Goal: Find specific page/section: Find specific page/section

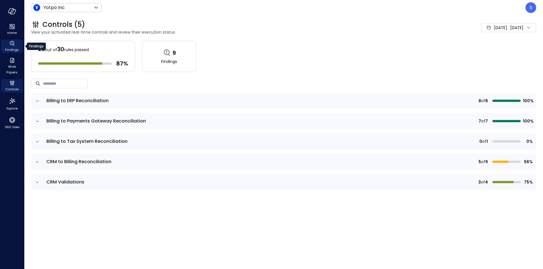
click at [11, 41] on icon "Findings" at bounding box center [12, 43] width 7 height 7
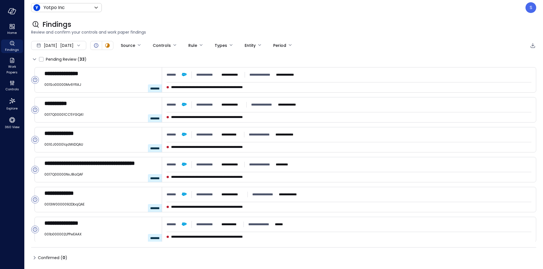
click at [81, 46] on icon at bounding box center [79, 46] width 6 height 6
click at [57, 45] on span "[DATE]" at bounding box center [50, 45] width 13 height 6
click at [54, 91] on li "Custom" at bounding box center [61, 89] width 45 height 10
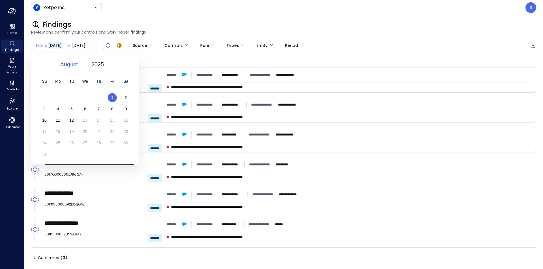
click at [67, 66] on span "August" at bounding box center [69, 64] width 18 height 8
click at [71, 108] on div "July" at bounding box center [72, 108] width 30 height 10
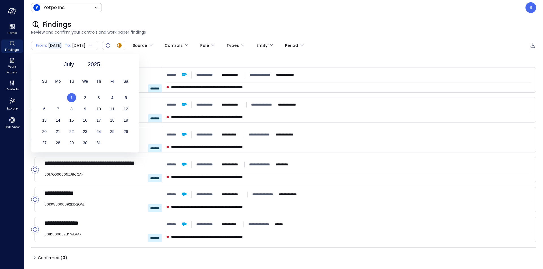
click at [72, 96] on span "1" at bounding box center [71, 98] width 2 height 5
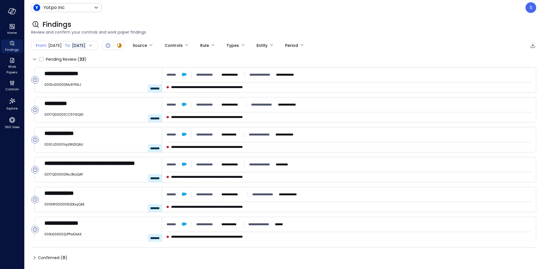
click at [171, 21] on div "Findings" at bounding box center [283, 24] width 505 height 9
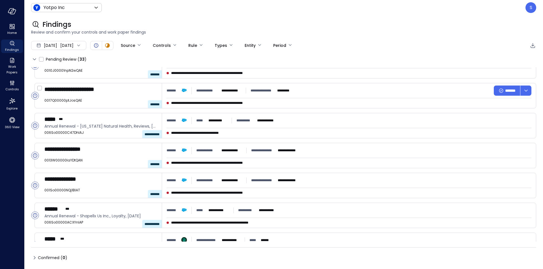
scroll to position [810, 0]
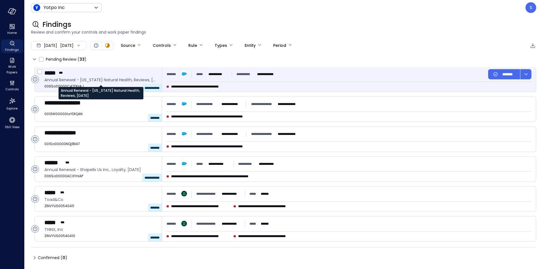
click at [122, 77] on span "Annual Renewal - [US_STATE] Natural Health, Reviews, [DATE]" at bounding box center [100, 80] width 113 height 6
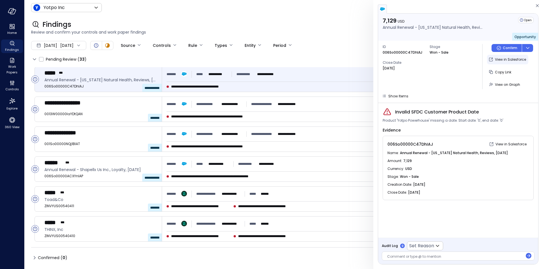
click at [501, 58] on p "View in Salesforce" at bounding box center [510, 60] width 31 height 6
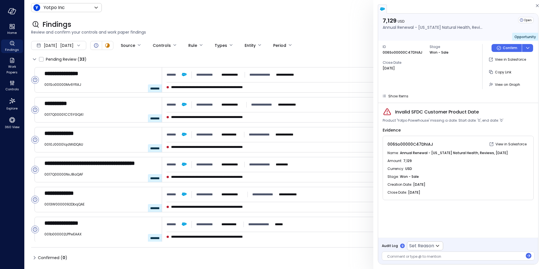
click at [86, 46] on div "[DATE] [DATE]" at bounding box center [58, 45] width 55 height 9
click at [57, 81] on li "Current Year [DATE]" at bounding box center [61, 79] width 45 height 9
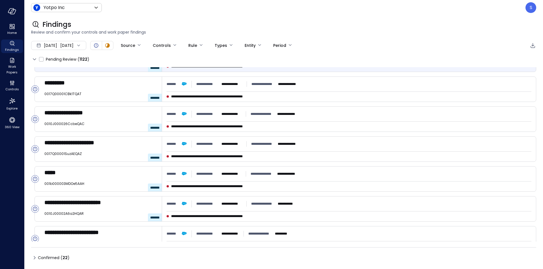
scroll to position [420, 0]
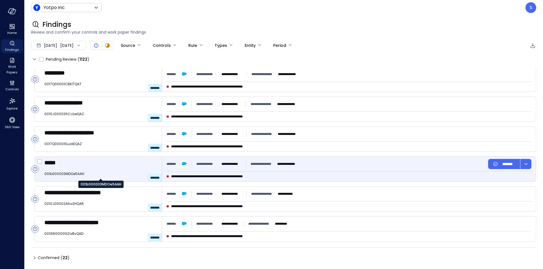
click at [126, 172] on span "001b000003MDOe5AAH" at bounding box center [100, 174] width 113 height 6
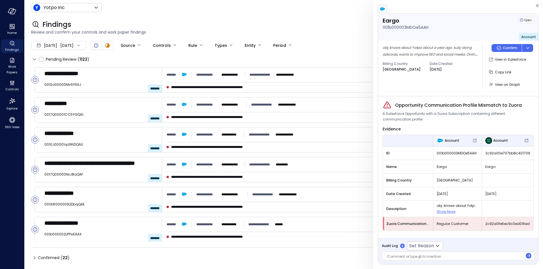
click at [81, 47] on div at bounding box center [78, 46] width 8 height 6
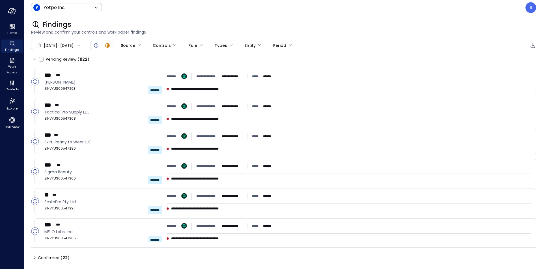
scroll to position [18557, 0]
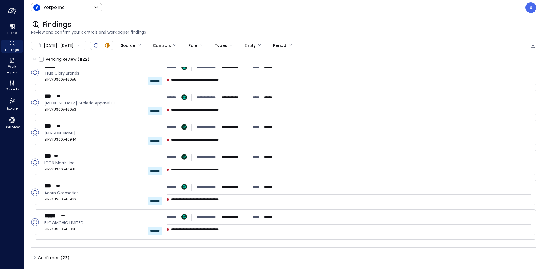
click at [125, 149] on div "**********" at bounding box center [283, 154] width 505 height 175
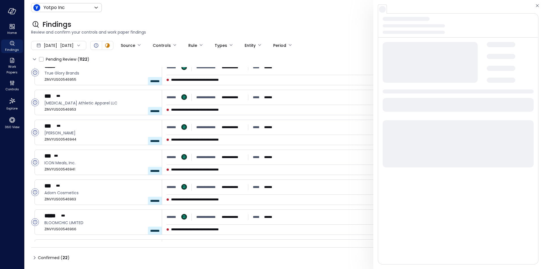
scroll to position [18953, 0]
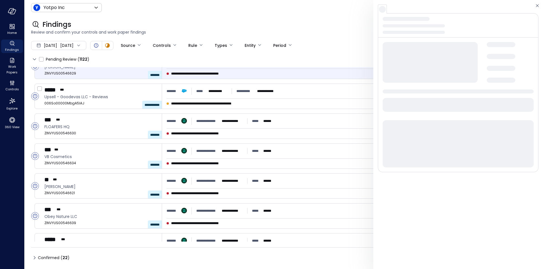
click at [105, 90] on div "***** ***" at bounding box center [100, 89] width 113 height 7
click at [104, 92] on div "***** ***" at bounding box center [100, 89] width 113 height 7
click at [127, 123] on div "*** ***" at bounding box center [100, 119] width 113 height 7
click at [123, 158] on span "VB Cosmetics" at bounding box center [100, 157] width 113 height 6
click at [124, 158] on span "VB Cosmetics" at bounding box center [100, 157] width 113 height 6
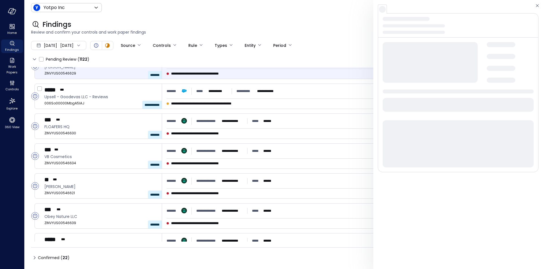
click at [122, 100] on span "Upsell - Goodevas LLC - Reviews" at bounding box center [100, 97] width 113 height 6
